Goal: Book appointment/travel/reservation

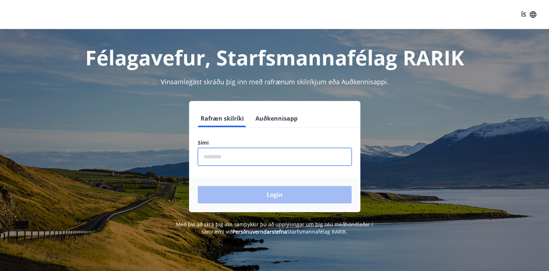
click at [213, 159] on input "phone" at bounding box center [275, 157] width 154 height 18
type input "********"
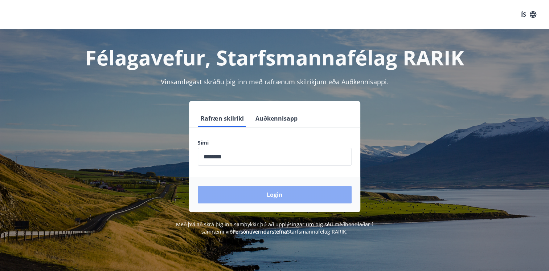
click at [274, 196] on button "Login" at bounding box center [275, 194] width 154 height 17
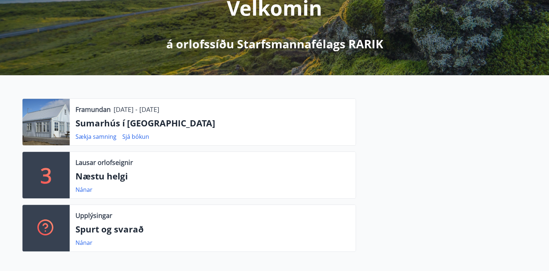
scroll to position [120, 0]
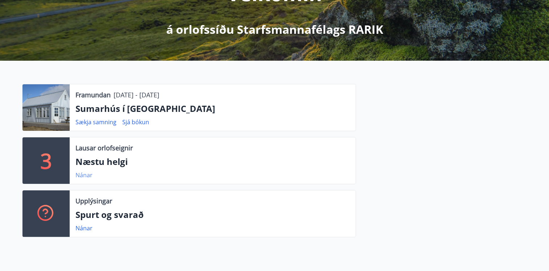
click at [80, 175] on link "Nánar" at bounding box center [83, 175] width 17 height 8
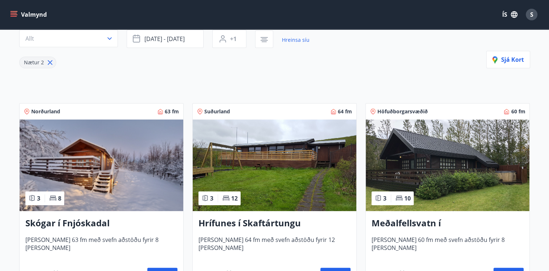
scroll to position [71, 0]
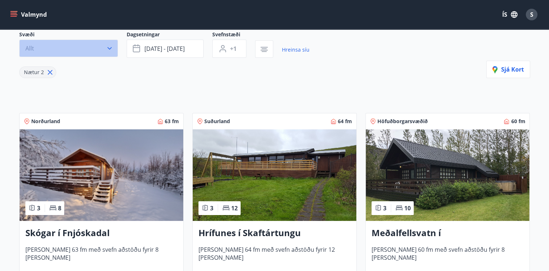
click at [109, 47] on icon "button" at bounding box center [109, 48] width 7 height 7
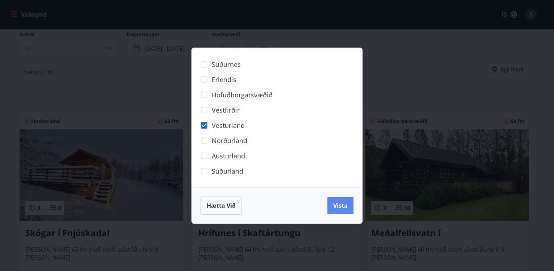
click at [337, 205] on span "Vista" at bounding box center [340, 205] width 15 height 8
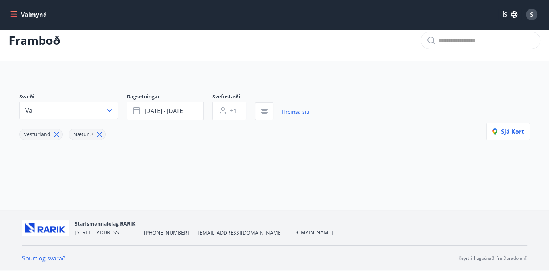
scroll to position [9, 0]
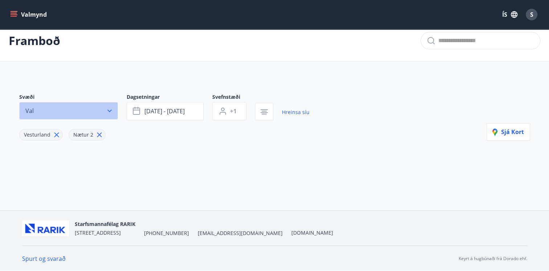
click at [108, 111] on icon "button" at bounding box center [109, 110] width 7 height 7
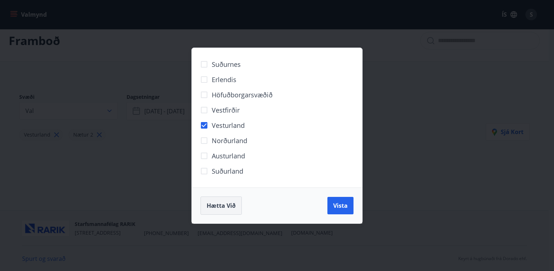
click at [224, 205] on span "Hætta við" at bounding box center [221, 205] width 29 height 8
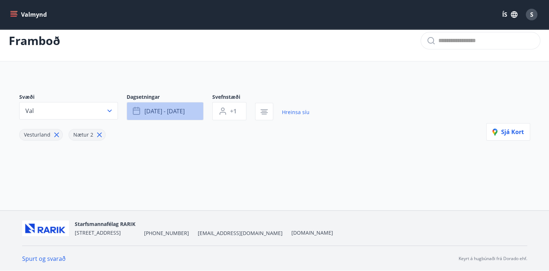
click at [196, 112] on button "ágú 15 - ágú 18" at bounding box center [165, 111] width 77 height 18
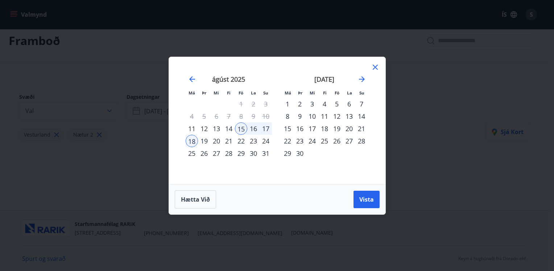
click at [215, 139] on div "20" at bounding box center [216, 141] width 12 height 12
click at [228, 139] on div "21" at bounding box center [229, 141] width 12 height 12
click at [371, 198] on span "Vista" at bounding box center [367, 199] width 15 height 8
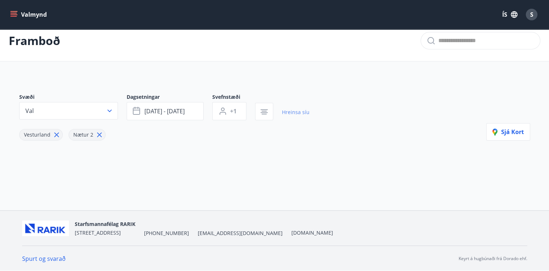
click at [293, 112] on link "Hreinsa síu" at bounding box center [296, 112] width 28 height 16
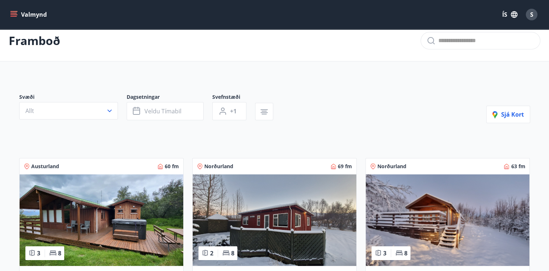
type input "*"
click at [110, 111] on icon "button" at bounding box center [109, 110] width 7 height 7
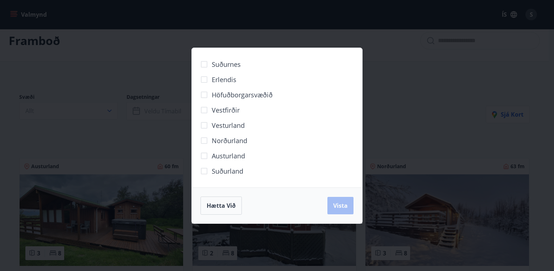
click at [224, 126] on span "Vesturland" at bounding box center [228, 124] width 33 height 9
click at [223, 207] on span "Hætta við" at bounding box center [221, 205] width 29 height 8
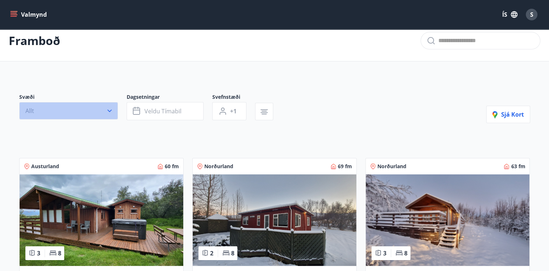
click at [108, 108] on icon "button" at bounding box center [109, 110] width 7 height 7
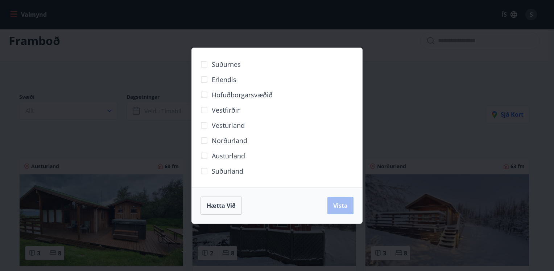
click at [230, 123] on span "Vesturland" at bounding box center [228, 124] width 33 height 9
click at [346, 204] on span "Vista" at bounding box center [340, 205] width 15 height 8
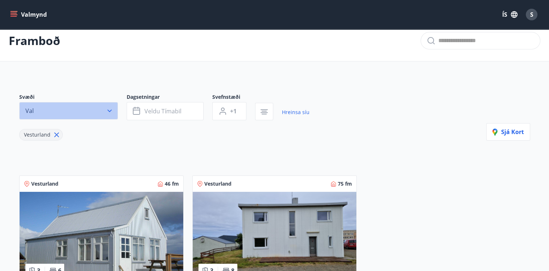
click at [110, 111] on icon "button" at bounding box center [109, 111] width 4 height 3
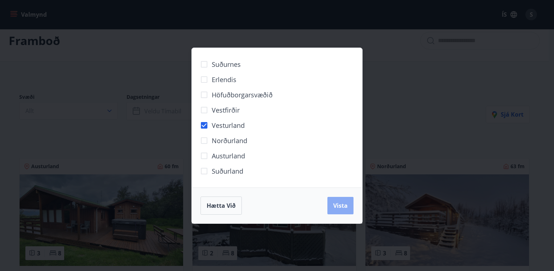
click at [345, 202] on span "Vista" at bounding box center [340, 205] width 15 height 8
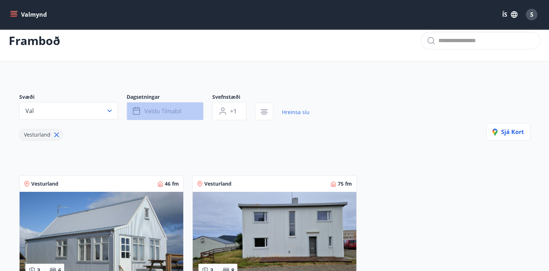
click at [192, 108] on button "Veldu tímabil" at bounding box center [165, 111] width 77 height 18
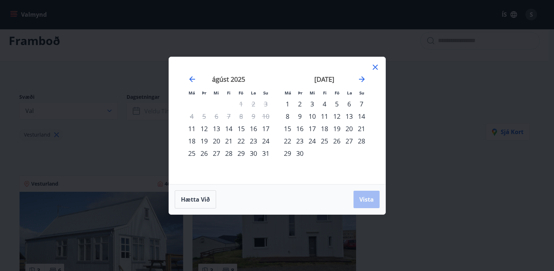
click at [228, 140] on div "21" at bounding box center [229, 141] width 12 height 12
click at [366, 197] on span "Vista" at bounding box center [367, 199] width 15 height 8
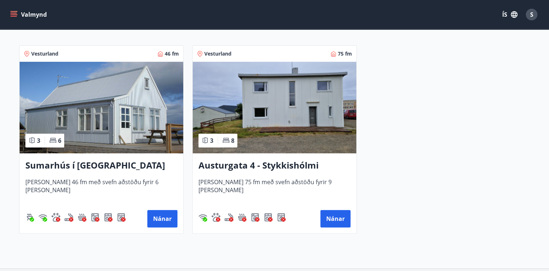
scroll to position [158, 0]
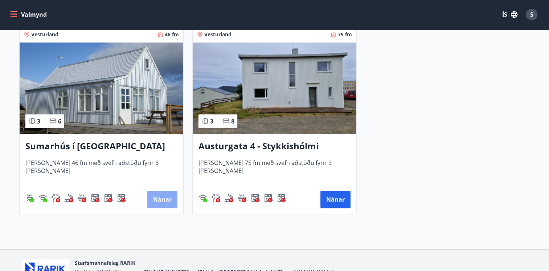
click at [160, 197] on button "Nánar" at bounding box center [162, 198] width 30 height 17
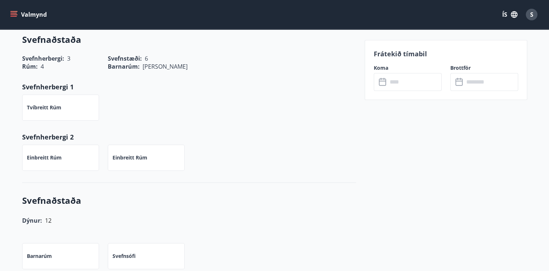
scroll to position [496, 0]
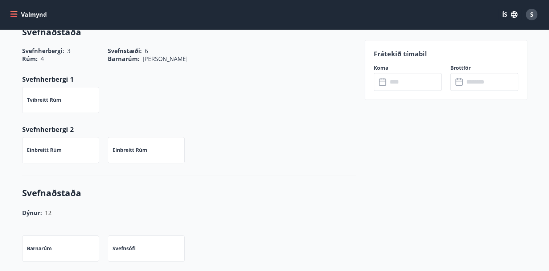
click at [383, 81] on icon at bounding box center [383, 82] width 9 height 9
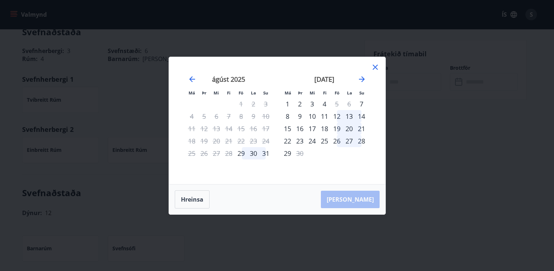
click at [229, 140] on div "21" at bounding box center [229, 141] width 12 height 12
click at [194, 200] on button "Hreinsa" at bounding box center [192, 199] width 35 height 18
click at [375, 66] on icon at bounding box center [375, 67] width 9 height 9
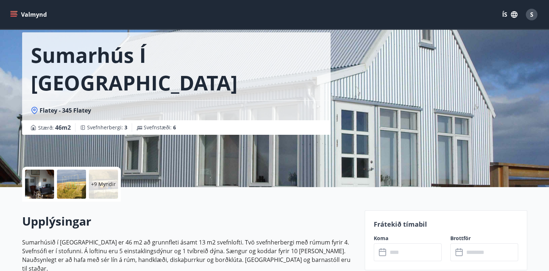
scroll to position [0, 0]
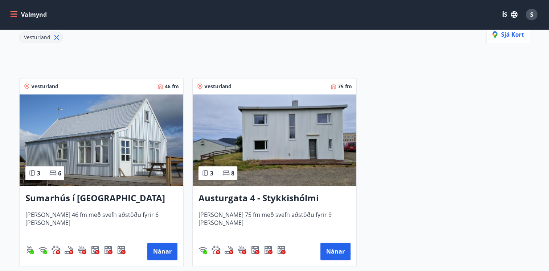
scroll to position [135, 0]
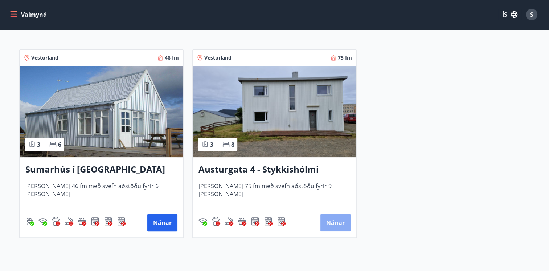
click at [332, 222] on button "Nánar" at bounding box center [335, 222] width 30 height 17
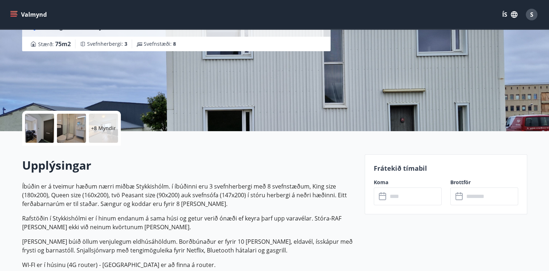
scroll to position [110, 0]
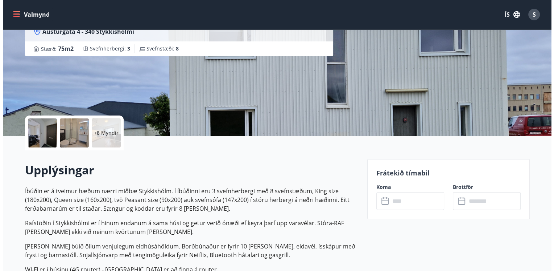
scroll to position [102, 0]
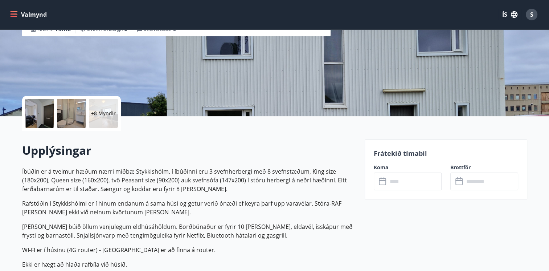
click at [381, 182] on icon at bounding box center [383, 181] width 9 height 9
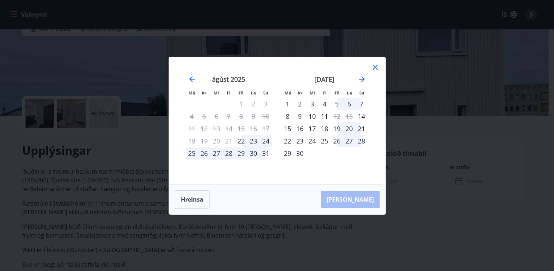
click at [228, 142] on div "21" at bounding box center [229, 141] width 12 height 12
click at [227, 140] on div "21" at bounding box center [229, 141] width 12 height 12
